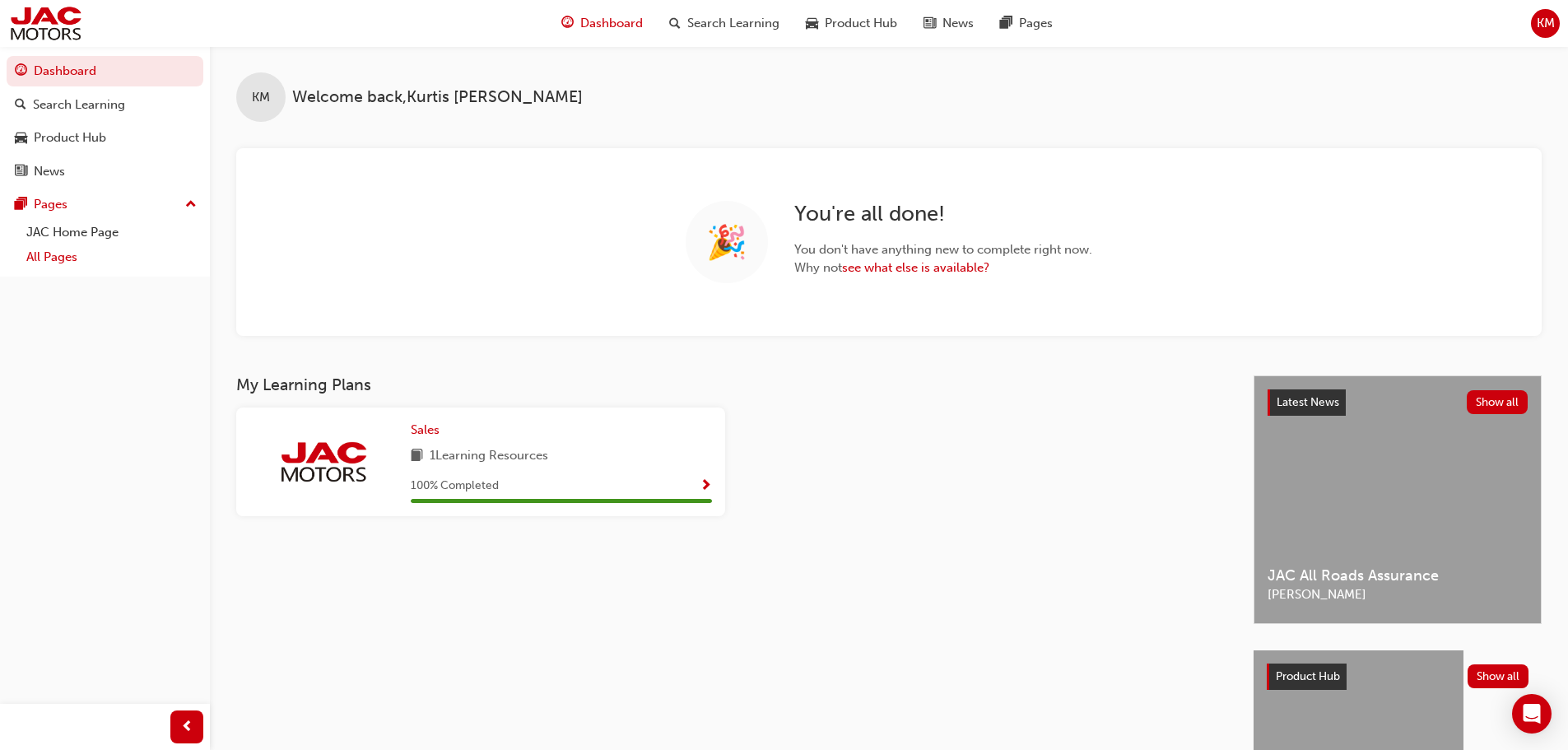
click at [83, 263] on link "All Pages" at bounding box center [111, 257] width 184 height 25
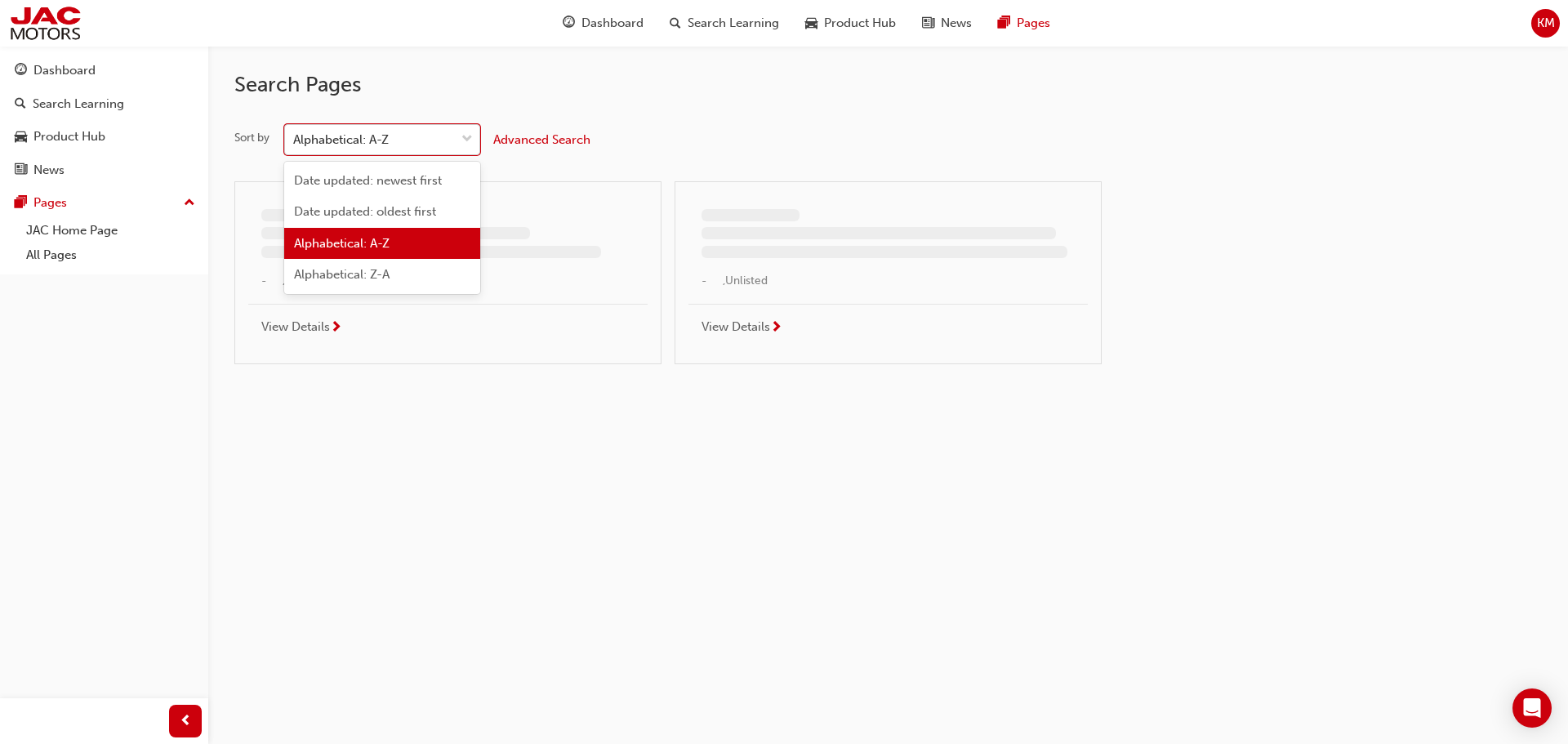
click at [379, 136] on div "Alphabetical: A-Z" at bounding box center [341, 140] width 95 height 18
click at [295, 136] on input "Sort by option Alphabetical: A-Z focused, 3 of 4. 4 results available. Use Up a…" at bounding box center [294, 139] width 2 height 14
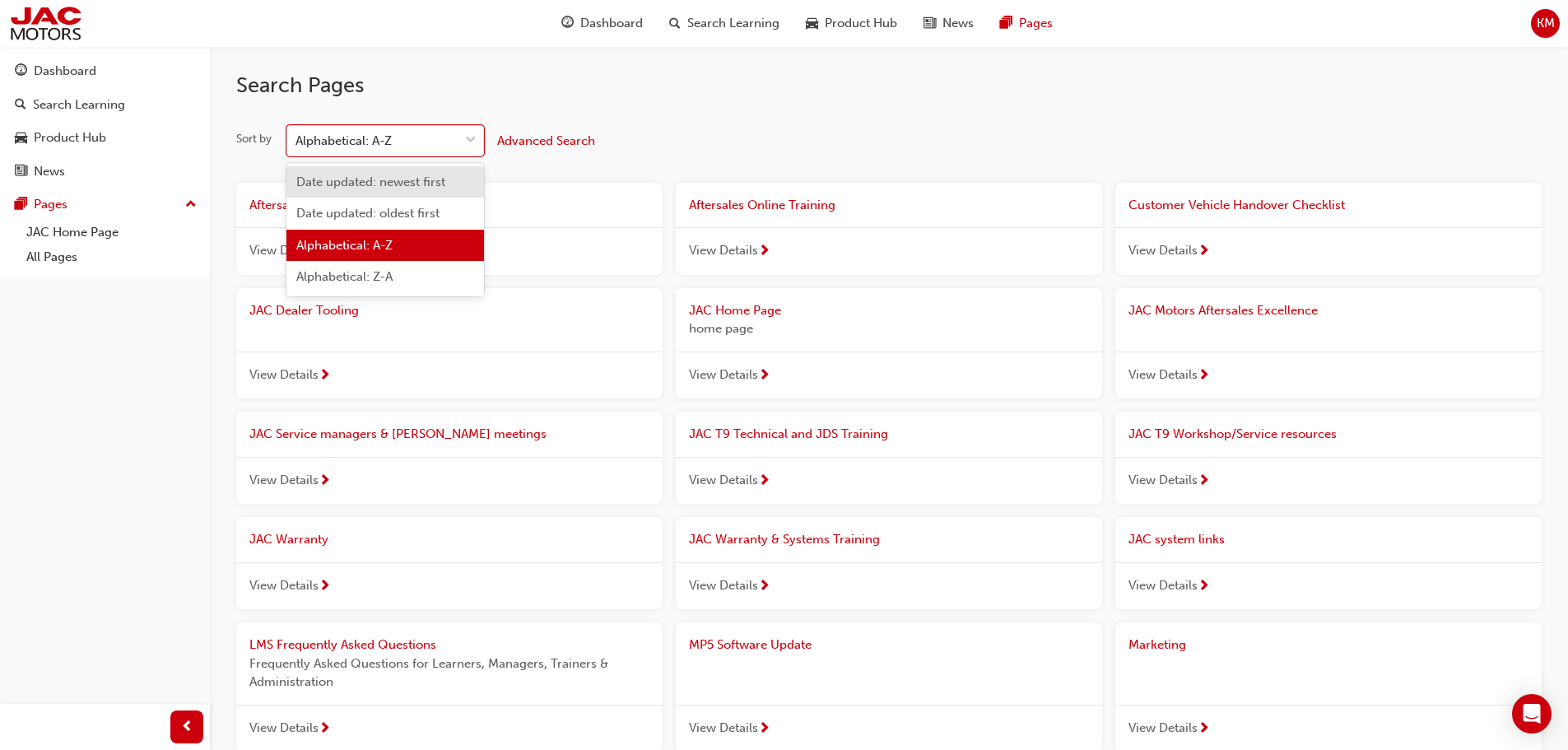
click at [388, 179] on span "Date updated: newest first" at bounding box center [371, 182] width 149 height 15
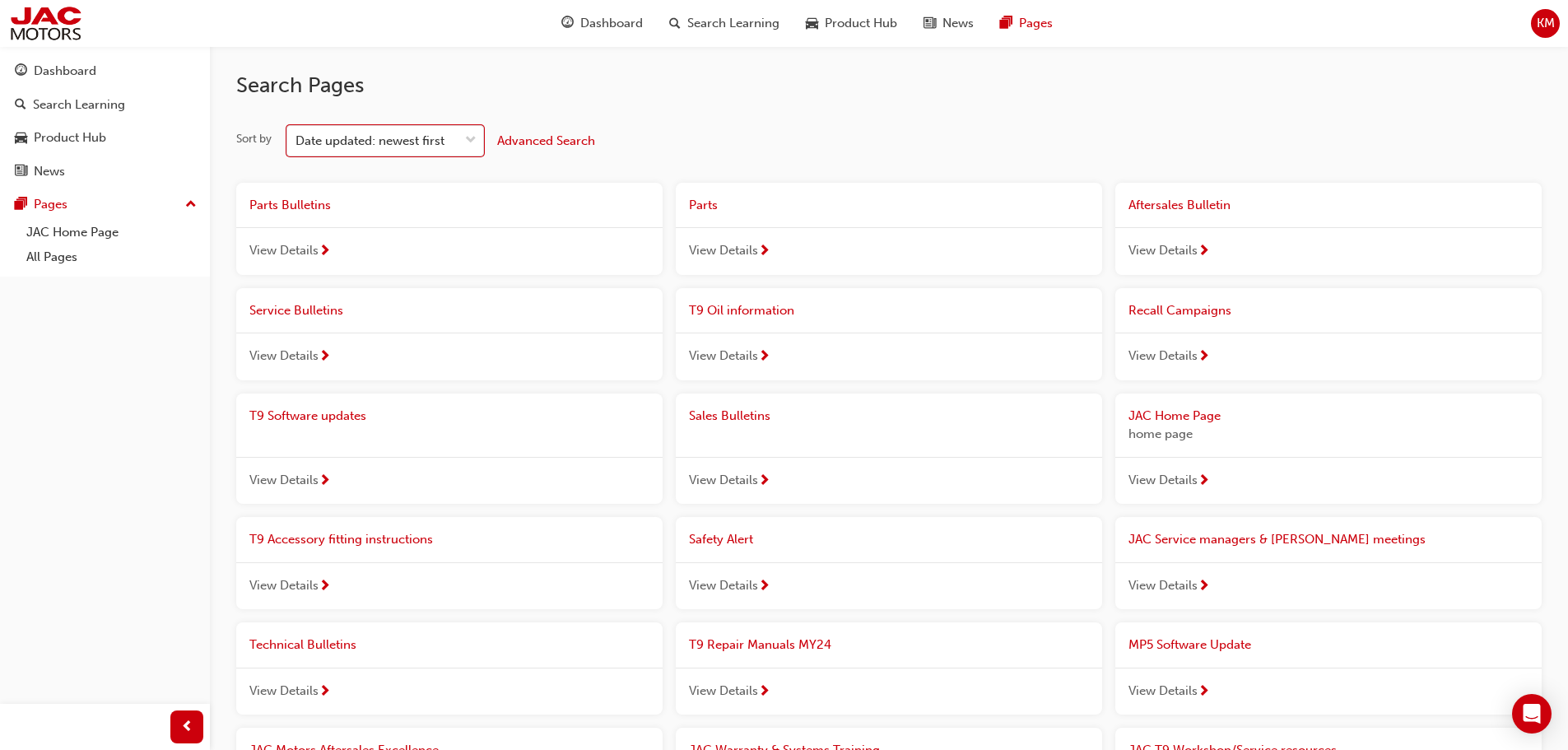
click at [393, 231] on div "View Details" at bounding box center [449, 251] width 427 height 48
